Goal: Find contact information: Find contact information

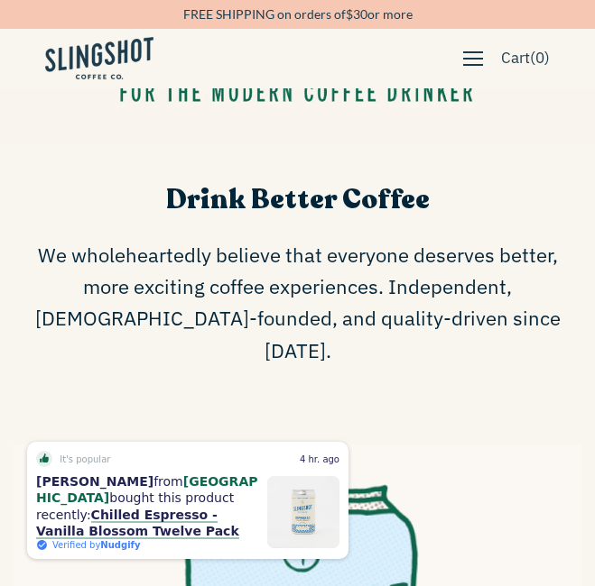
click at [463, 52] on span "button" at bounding box center [473, 59] width 20 height 20
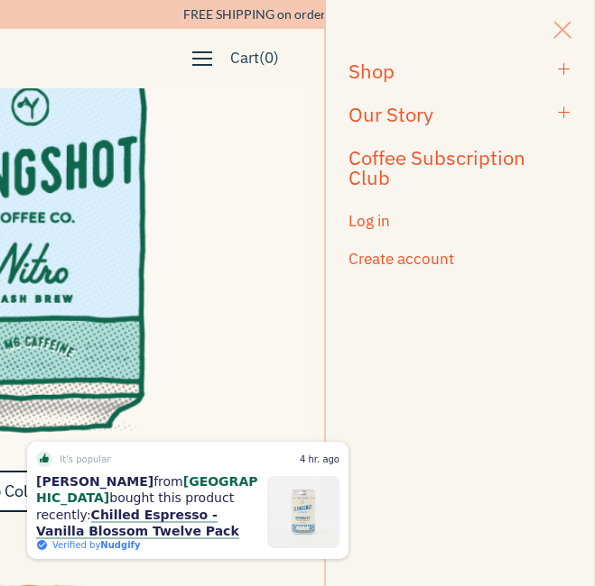
scroll to position [992, 0]
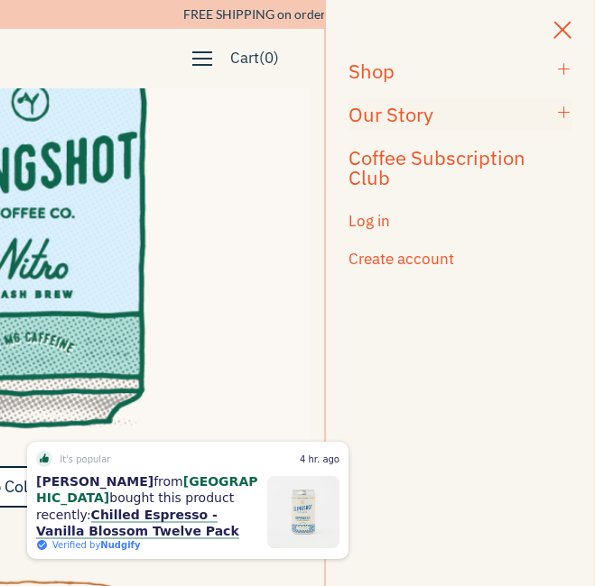
click at [469, 122] on h3 "Our Story" at bounding box center [448, 115] width 200 height 20
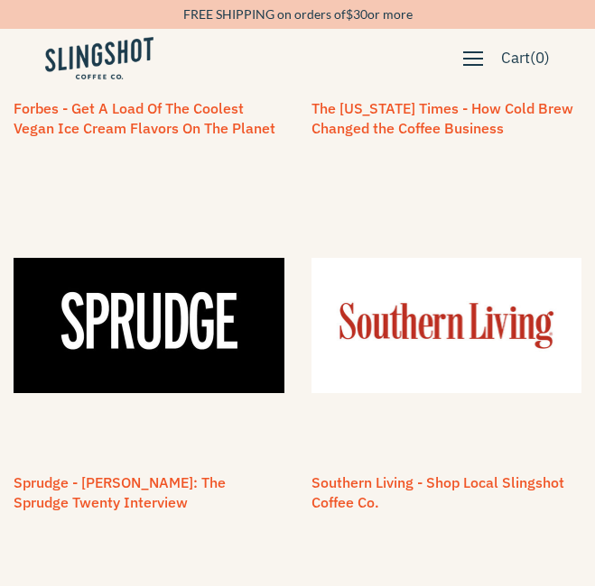
scroll to position [3258, 0]
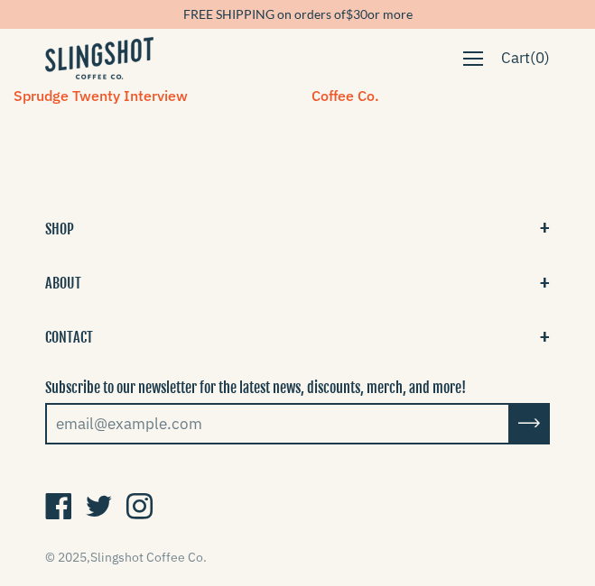
click at [114, 330] on button "CONTACT" at bounding box center [297, 337] width 504 height 29
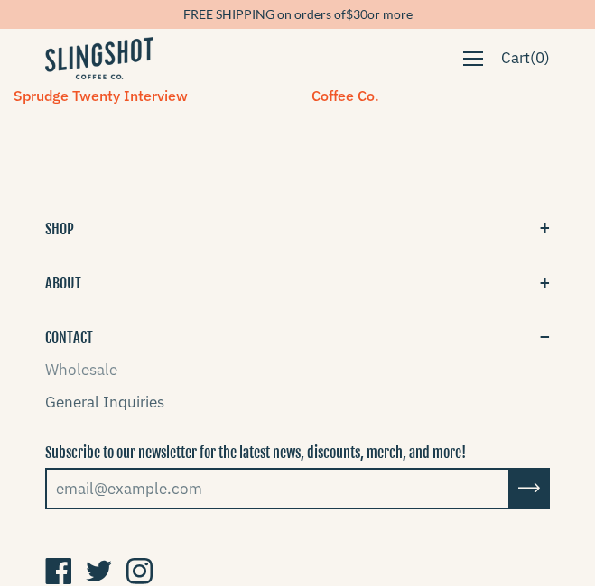
click at [110, 392] on link "General Inquiries" at bounding box center [104, 402] width 119 height 20
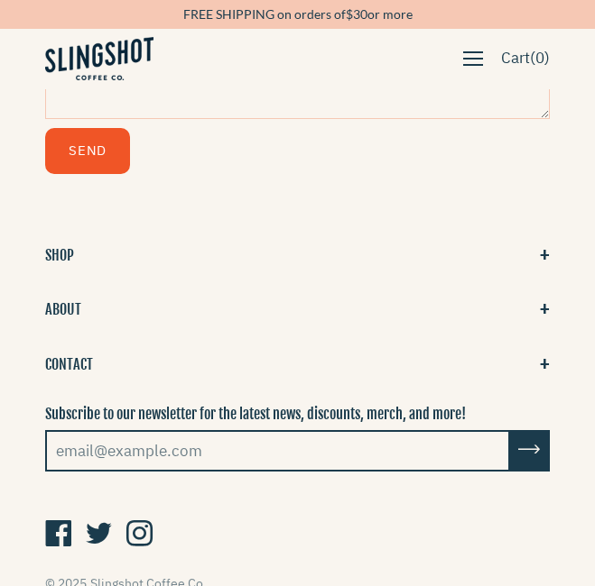
scroll to position [765, 0]
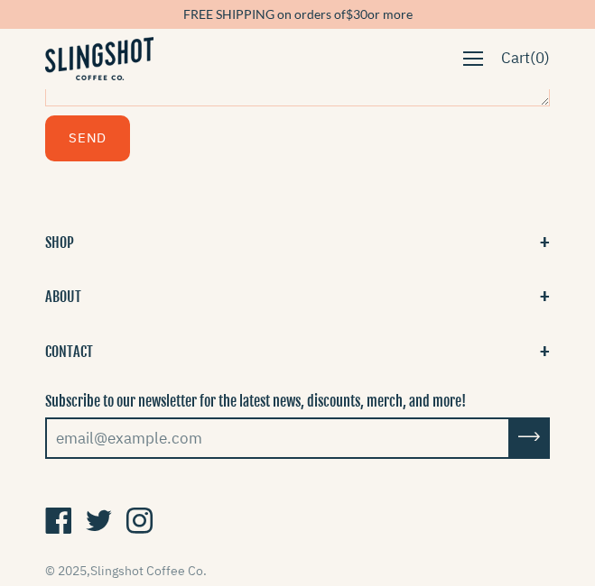
click at [59, 505] on icon at bounding box center [58, 522] width 26 height 34
